Goal: Task Accomplishment & Management: Manage account settings

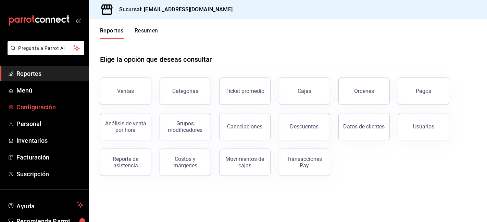
click at [28, 110] on span "Configuración" at bounding box center [49, 107] width 67 height 9
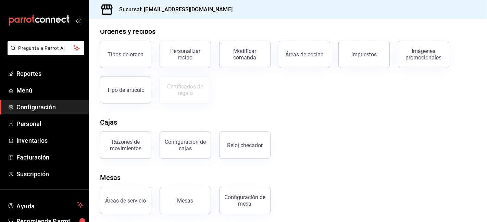
scroll to position [124, 0]
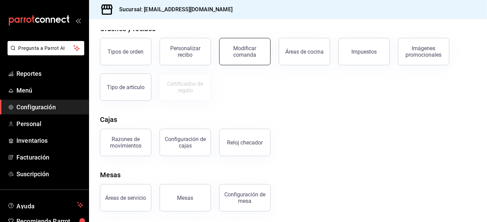
click at [251, 57] on div "Modificar comanda" at bounding box center [244, 51] width 42 height 13
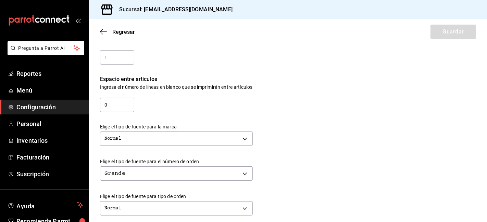
scroll to position [97, 0]
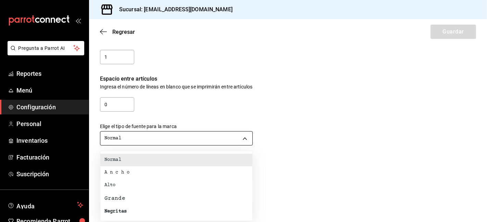
click at [244, 139] on body "Pregunta a Parrot AI Reportes Menú Configuración Personal Inventarios Facturaci…" at bounding box center [243, 111] width 487 height 222
click at [117, 211] on div "Negritas" at bounding box center [115, 211] width 22 height 7
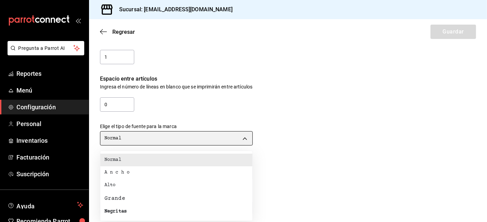
type input "BOLD"
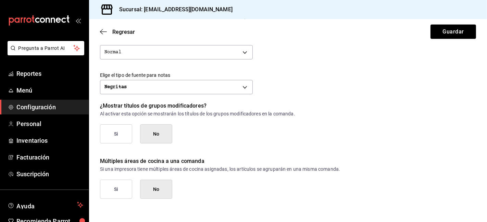
scroll to position [324, 0]
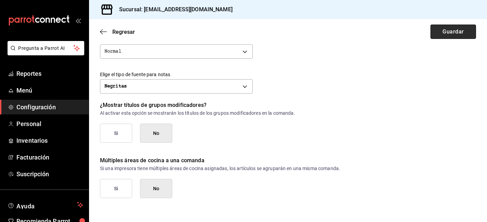
click at [435, 32] on button "Guardar" at bounding box center [453, 32] width 46 height 14
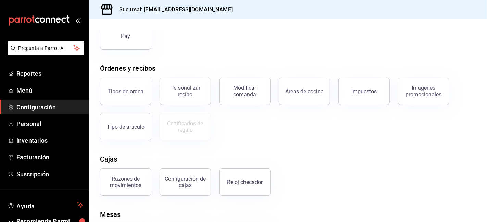
scroll to position [85, 0]
click at [194, 171] on button "Configuración de cajas" at bounding box center [184, 181] width 51 height 27
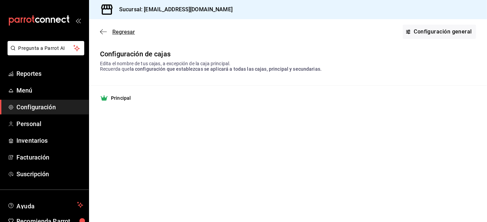
click at [104, 34] on icon "button" at bounding box center [103, 32] width 7 height 6
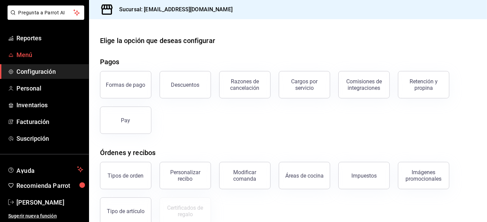
click at [22, 52] on span "Menú" at bounding box center [49, 54] width 67 height 9
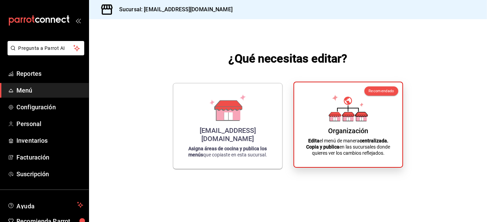
click at [329, 125] on div "Organización Edita el menú de manera centralizada. Copia y publica en las sucur…" at bounding box center [348, 125] width 92 height 74
